Goal: Transaction & Acquisition: Book appointment/travel/reservation

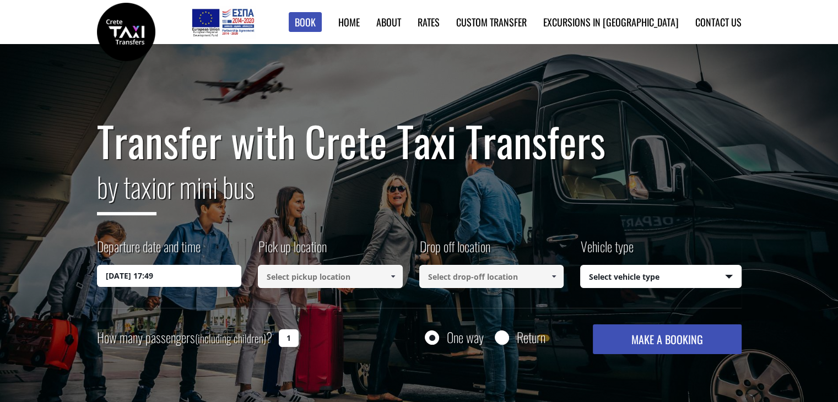
click at [189, 274] on input "14/08/2025 17:49" at bounding box center [169, 276] width 145 height 22
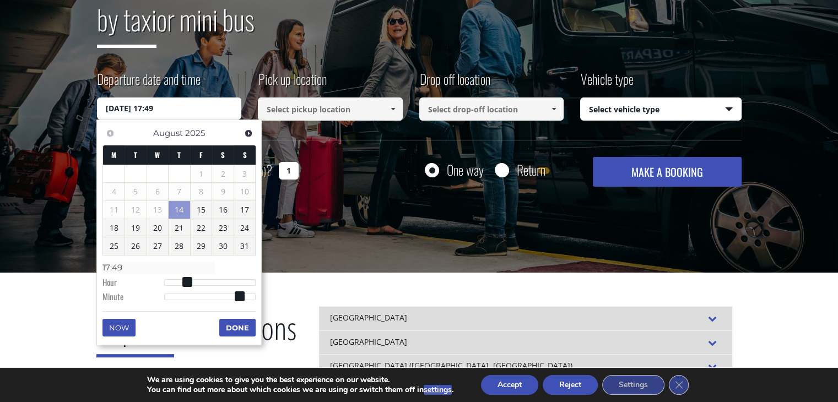
scroll to position [183, 0]
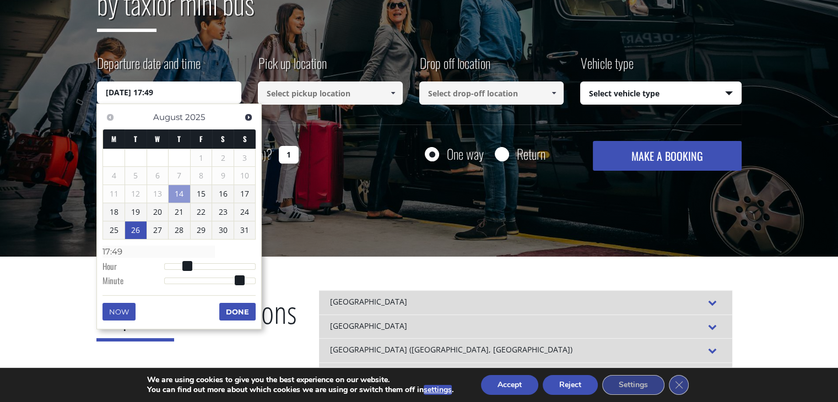
click at [142, 231] on link "26" at bounding box center [135, 230] width 21 height 18
type input "26/08/2025 00:00"
click at [328, 98] on input at bounding box center [330, 93] width 145 height 23
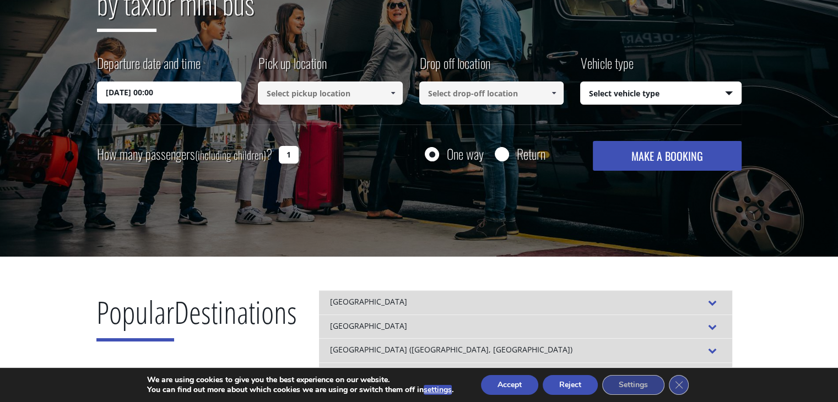
click at [396, 96] on span at bounding box center [392, 93] width 9 height 9
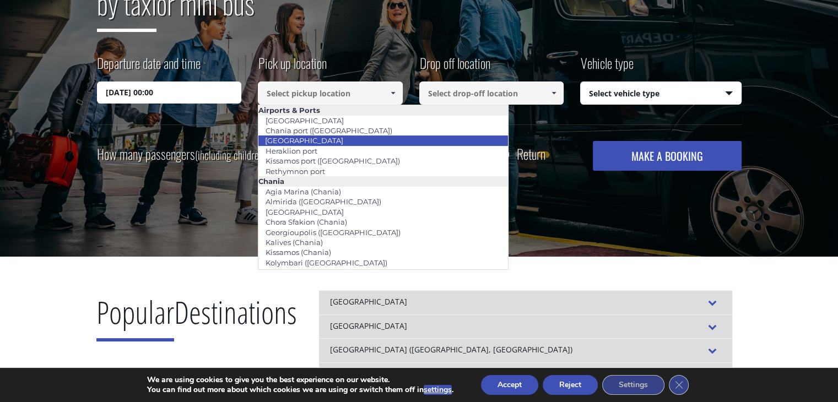
click at [333, 142] on li "[GEOGRAPHIC_DATA]" at bounding box center [383, 141] width 250 height 10
type input "[GEOGRAPHIC_DATA]"
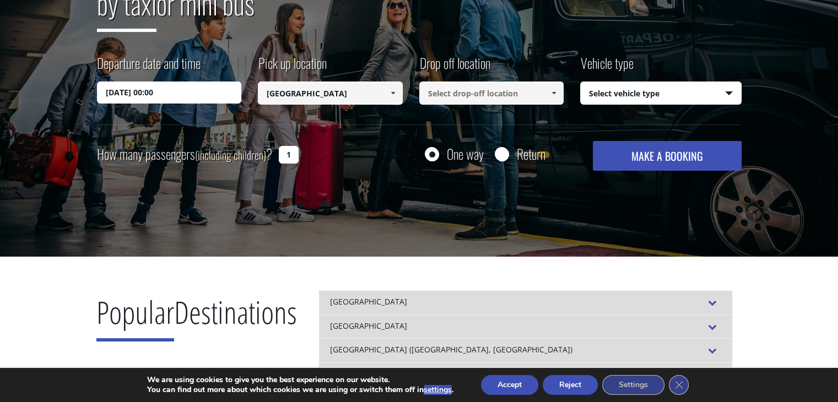
click at [504, 96] on input at bounding box center [491, 93] width 145 height 23
click at [555, 98] on link at bounding box center [554, 93] width 18 height 23
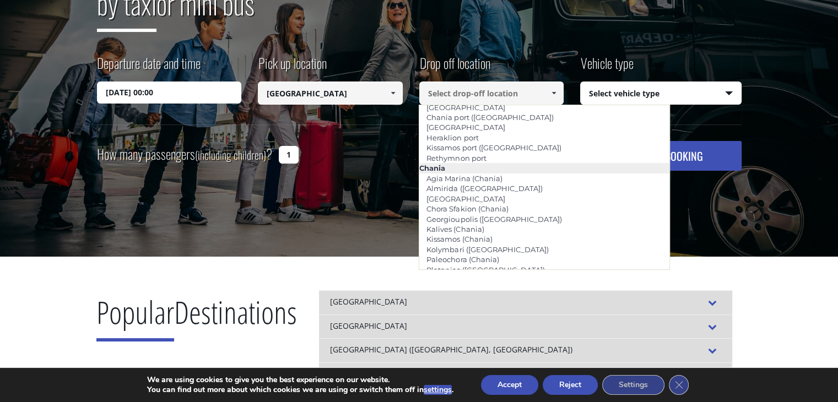
scroll to position [0, 0]
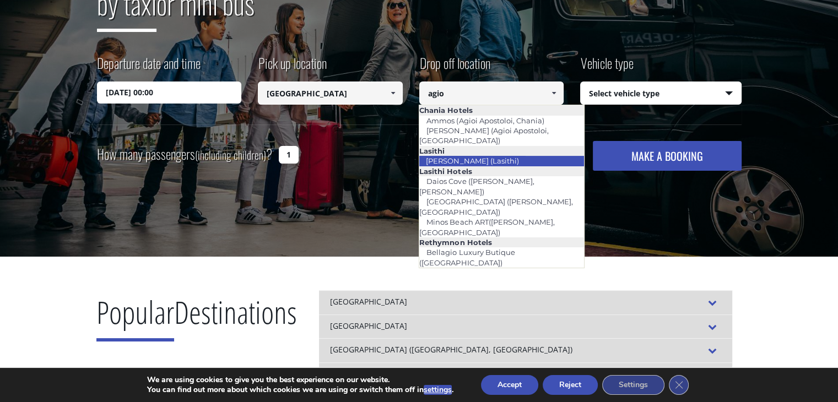
click at [483, 153] on link "[PERSON_NAME] (Lasithi)" at bounding box center [472, 160] width 107 height 15
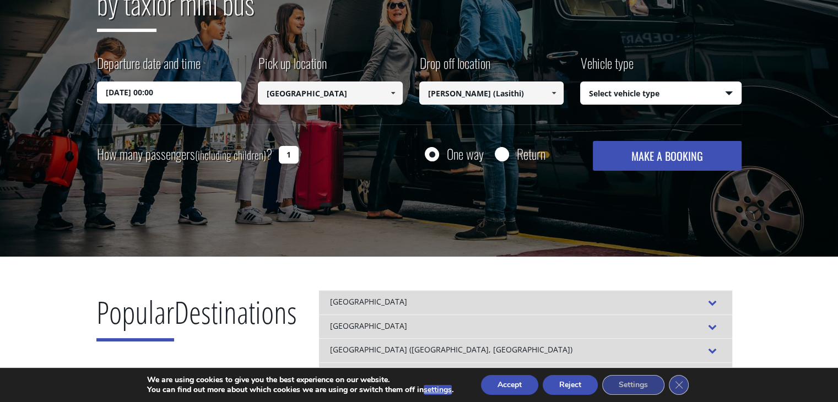
type input "[PERSON_NAME] (Lasithi)"
click at [678, 92] on select "Select vehicle type Taxi (4 passengers) Mercedes E Class Mini Van (7 passengers…" at bounding box center [661, 93] width 160 height 23
select select "540"
click at [581, 82] on select "Select vehicle type Taxi (4 passengers) Mercedes E Class Mini Van (7 passengers…" at bounding box center [661, 93] width 160 height 23
click at [690, 155] on button "MAKE A BOOKING" at bounding box center [667, 156] width 148 height 30
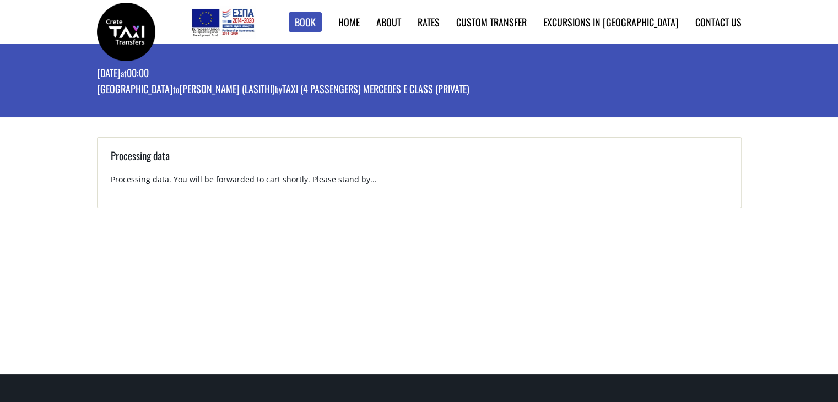
scroll to position [31, 0]
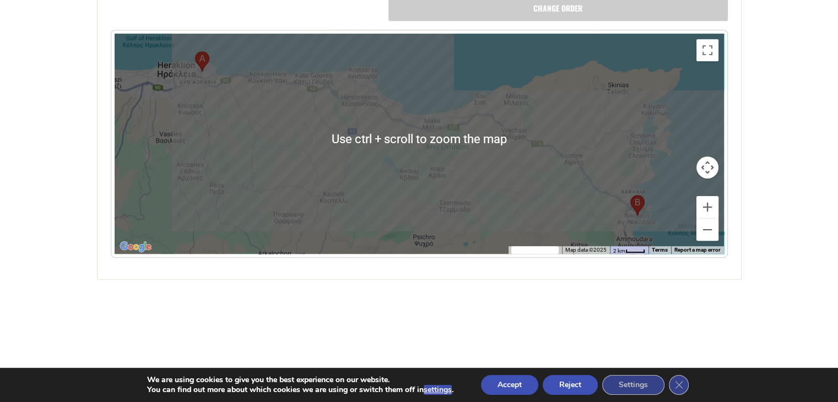
scroll to position [367, 0]
